Goal: Task Accomplishment & Management: Manage account settings

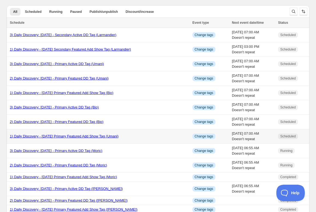
click at [69, 136] on link "1) Daily Discovery - [DATE] Primary Featured Add Show Tag (Umani)" at bounding box center [64, 136] width 109 height 4
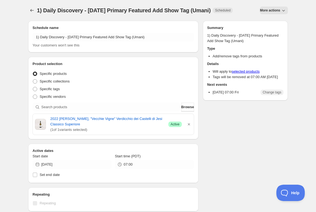
click at [282, 11] on icon "button" at bounding box center [283, 10] width 5 height 5
click at [277, 20] on span "Duplicate" at bounding box center [273, 22] width 15 height 4
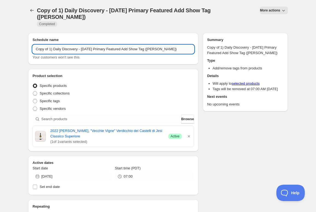
click at [50, 51] on input "Copy of 1) Daily Discovery - [DATE] Primary Featured Add Show Tag ([PERSON_NAME…" at bounding box center [113, 49] width 161 height 9
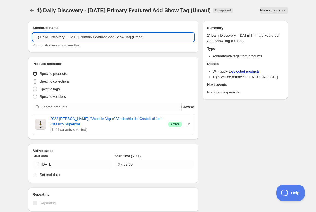
click at [86, 42] on input "1) Daily Discovery - [DATE] Primary Featured Add Show Tag (Umani)" at bounding box center [113, 37] width 161 height 9
click at [164, 42] on input "1) Daily Discovery - [DATE] Primary Featured Add Show Tag (Umani)" at bounding box center [113, 37] width 161 height 9
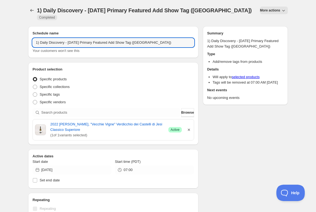
type input "1) Daily Discovery - [DATE] Primary Featured Add Show Tag ([GEOGRAPHIC_DATA])"
drag, startPoint x: 188, startPoint y: 129, endPoint x: 167, endPoint y: 121, distance: 22.3
click at [187, 128] on icon "button" at bounding box center [188, 129] width 5 height 5
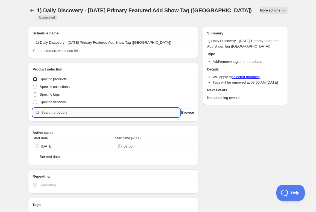
click at [155, 115] on input "search" at bounding box center [110, 112] width 139 height 9
paste input "SOMM2508-DFV22BRO-750"
type input "SOMM2508-DFV22BRO-750"
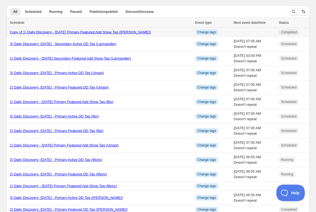
click at [148, 32] on link "Copy of 1) Daily Discovery - [DATE] Primary Featured Add Show Tag ([PERSON_NAME…" at bounding box center [80, 32] width 141 height 4
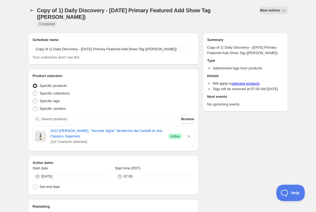
click at [278, 11] on span "More actions" at bounding box center [270, 10] width 20 height 4
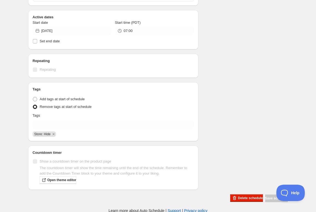
scroll to position [147, 0]
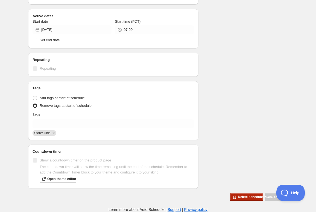
click at [242, 198] on span "Delete schedule" at bounding box center [250, 197] width 25 height 4
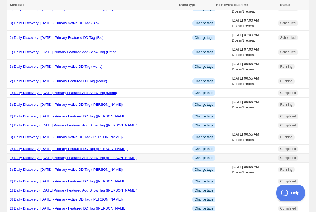
scroll to position [83, 0]
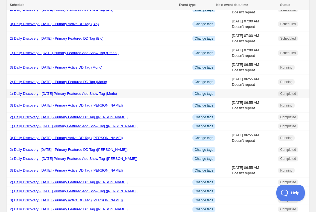
click at [63, 93] on link "1) Daily Discovery - [DATE] Primary Featured Add Show Tag (Moric)" at bounding box center [63, 94] width 107 height 4
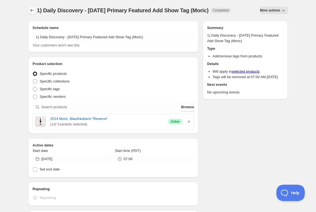
click at [32, 11] on icon "Schedules" at bounding box center [31, 10] width 5 height 5
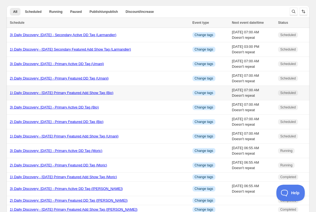
click at [62, 91] on link "1) Daily Discovery - [DATE] Primary Featured Add Show Tag (Bio)" at bounding box center [62, 93] width 104 height 4
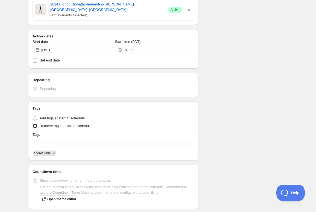
scroll to position [116, 0]
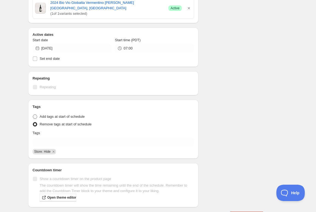
click at [49, 116] on span "Add tags at start of schedule" at bounding box center [62, 116] width 45 height 4
click at [33, 115] on input "Add tags at start of schedule" at bounding box center [33, 114] width 0 height 0
radio input "true"
click at [54, 152] on icon "Remove Store: Hide" at bounding box center [53, 152] width 2 height 2
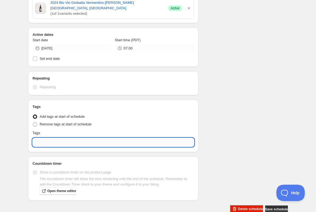
click at [52, 143] on input "text" at bounding box center [113, 142] width 161 height 9
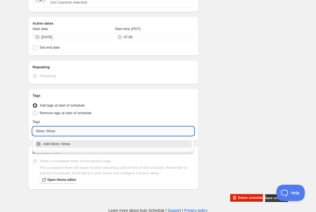
scroll to position [128, 0]
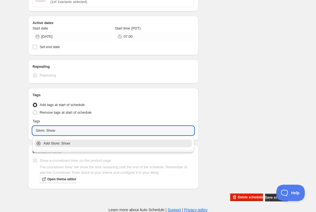
type input "Store: Show"
click at [224, 104] on div "Schedule name 1) Daily Discovery - [DATE] Primary Featured Add Show Tag (Bio) Y…" at bounding box center [156, 45] width 264 height 313
click at [97, 131] on input "Store: Show" at bounding box center [113, 130] width 161 height 9
click at [45, 140] on div "Add Store: Show" at bounding box center [113, 143] width 159 height 11
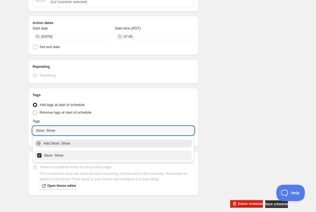
click at [41, 156] on div "Store: Show" at bounding box center [113, 156] width 153 height 8
checkbox input "false"
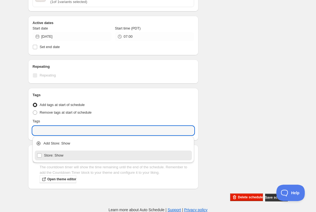
click at [41, 156] on div "Store: Show" at bounding box center [113, 156] width 153 height 8
type input "Store: Show"
checkbox input "true"
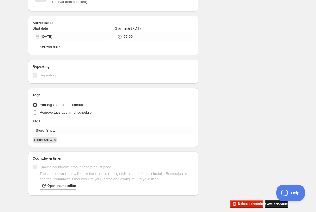
click at [273, 202] on span "Save schedule" at bounding box center [276, 204] width 23 height 4
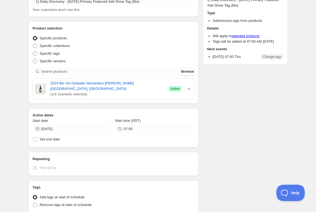
scroll to position [37, 0]
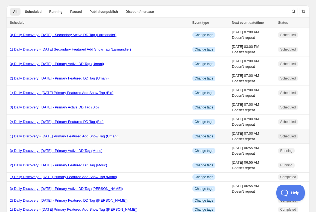
click at [52, 136] on link "1) Daily Discovery - [DATE] Primary Featured Add Show Tag (Umani)" at bounding box center [64, 136] width 109 height 4
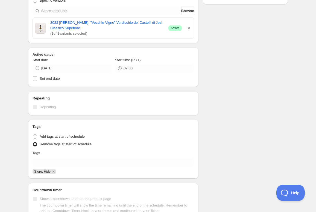
scroll to position [97, 0]
click at [48, 138] on span "Add tags at start of schedule" at bounding box center [62, 136] width 45 height 4
click at [33, 134] on input "Add tags at start of schedule" at bounding box center [33, 134] width 0 height 0
radio input "true"
click at [53, 173] on icon "Remove Store: Hide" at bounding box center [53, 171] width 5 height 5
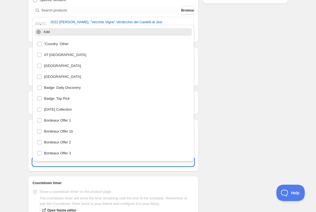
click at [52, 166] on input "text" at bounding box center [113, 161] width 161 height 9
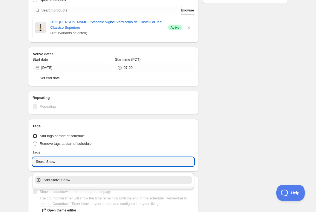
click at [58, 179] on p "Add Store: Show" at bounding box center [116, 179] width 147 height 5
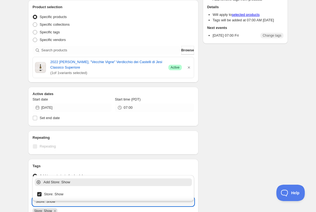
type input "Store: Show"
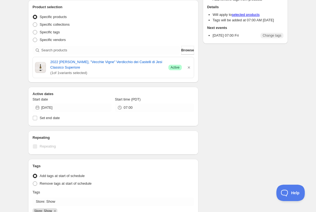
click at [163, 163] on div "Schedule name 1) Daily Discovery - [DATE] Primary Featured Add Show Tag (Umani)…" at bounding box center [113, 115] width 170 height 303
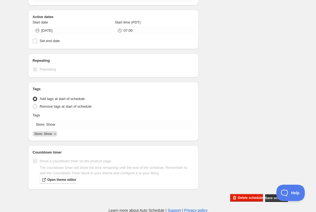
scroll to position [134, 0]
click at [269, 200] on span "Save schedule" at bounding box center [276, 198] width 23 height 4
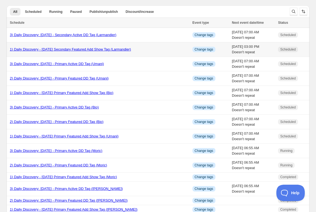
click at [47, 48] on link "1) Daily Discovery - [DATE] Secondary Featured Add Show Tag (Larmandier)" at bounding box center [70, 49] width 121 height 4
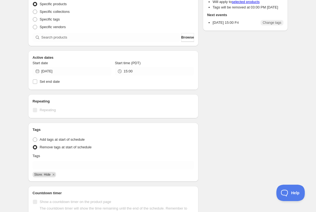
scroll to position [74, 0]
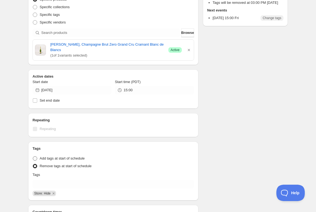
click at [49, 160] on span "Add tags at start of schedule" at bounding box center [62, 158] width 45 height 4
click at [33, 157] on input "Add tags at start of schedule" at bounding box center [33, 156] width 0 height 0
radio input "true"
click at [54, 194] on icon "Remove Store: Hide" at bounding box center [53, 193] width 2 height 2
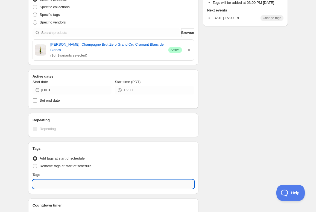
click at [47, 188] on input "text" at bounding box center [113, 184] width 161 height 9
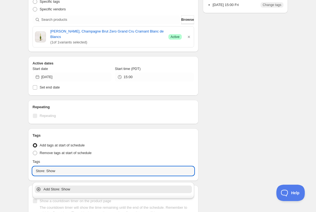
scroll to position [90, 0]
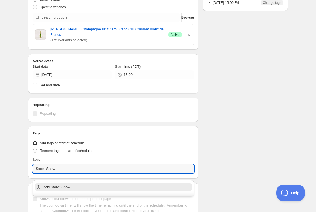
click at [59, 189] on p "Add Store: Show" at bounding box center [116, 186] width 147 height 5
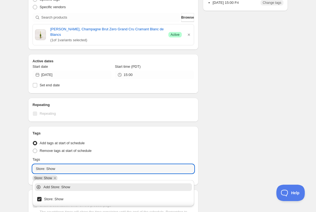
scroll to position [91, 0]
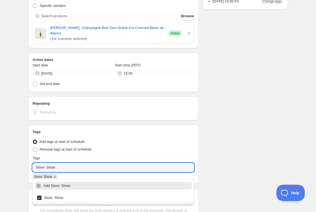
type input "Store: Show"
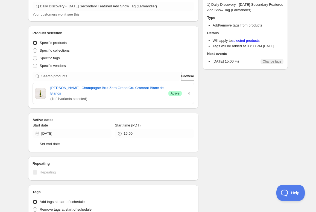
scroll to position [0, 0]
